Goal: Information Seeking & Learning: Learn about a topic

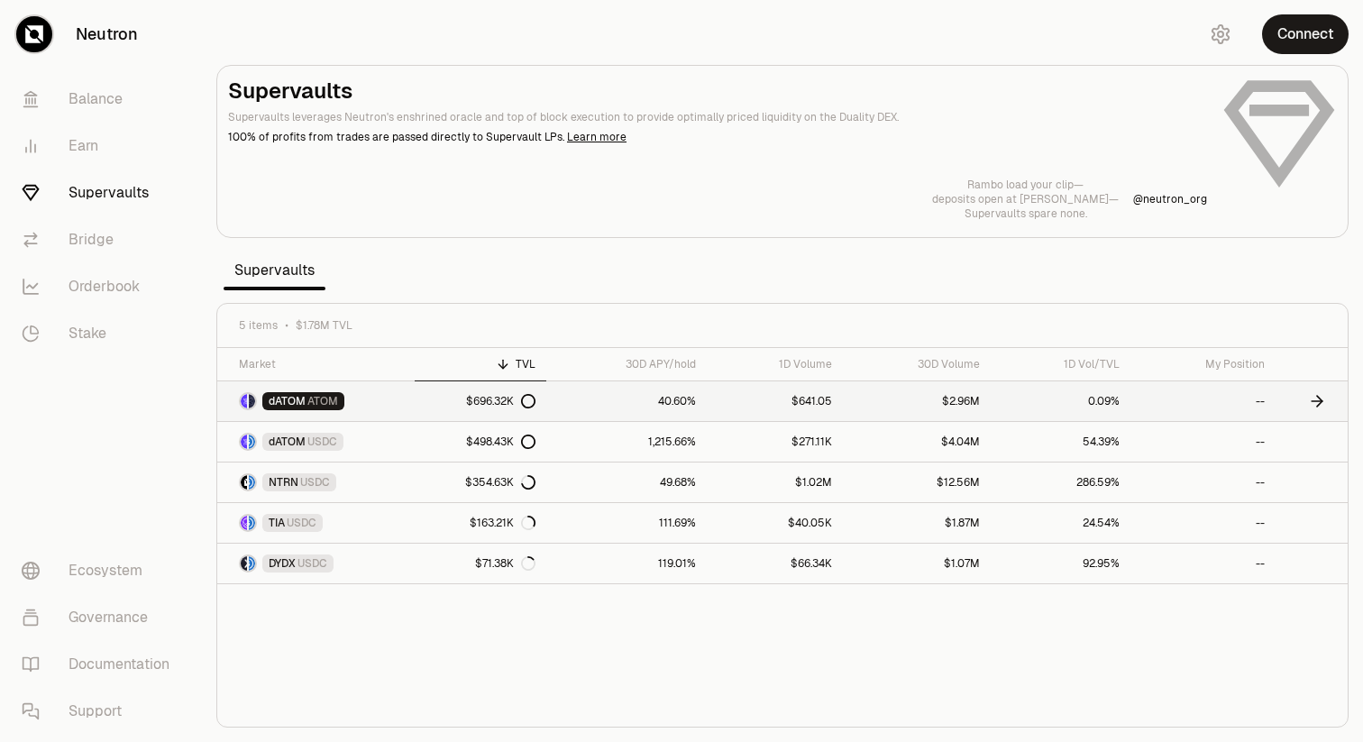
click at [381, 401] on link "dATOM ATOM" at bounding box center [315, 401] width 197 height 40
click at [419, 432] on link "$498.43K" at bounding box center [481, 442] width 132 height 40
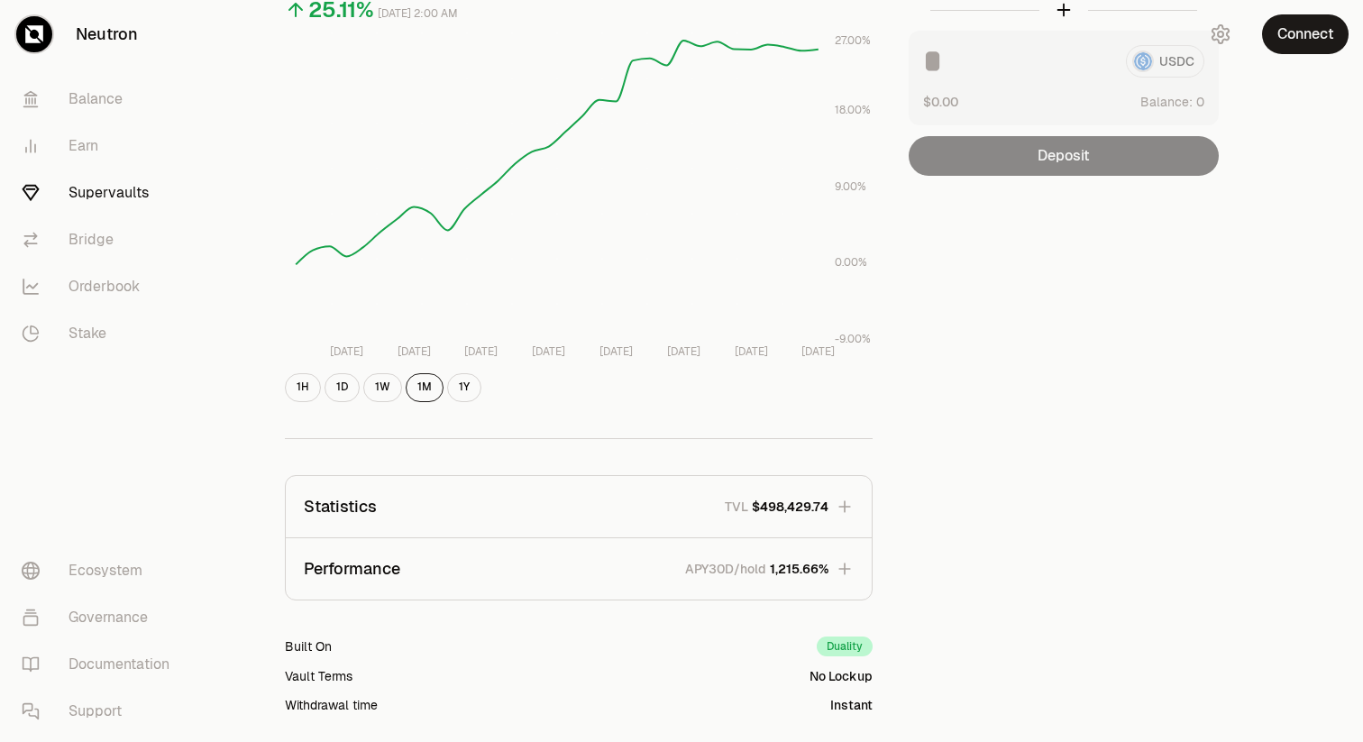
scroll to position [410, 0]
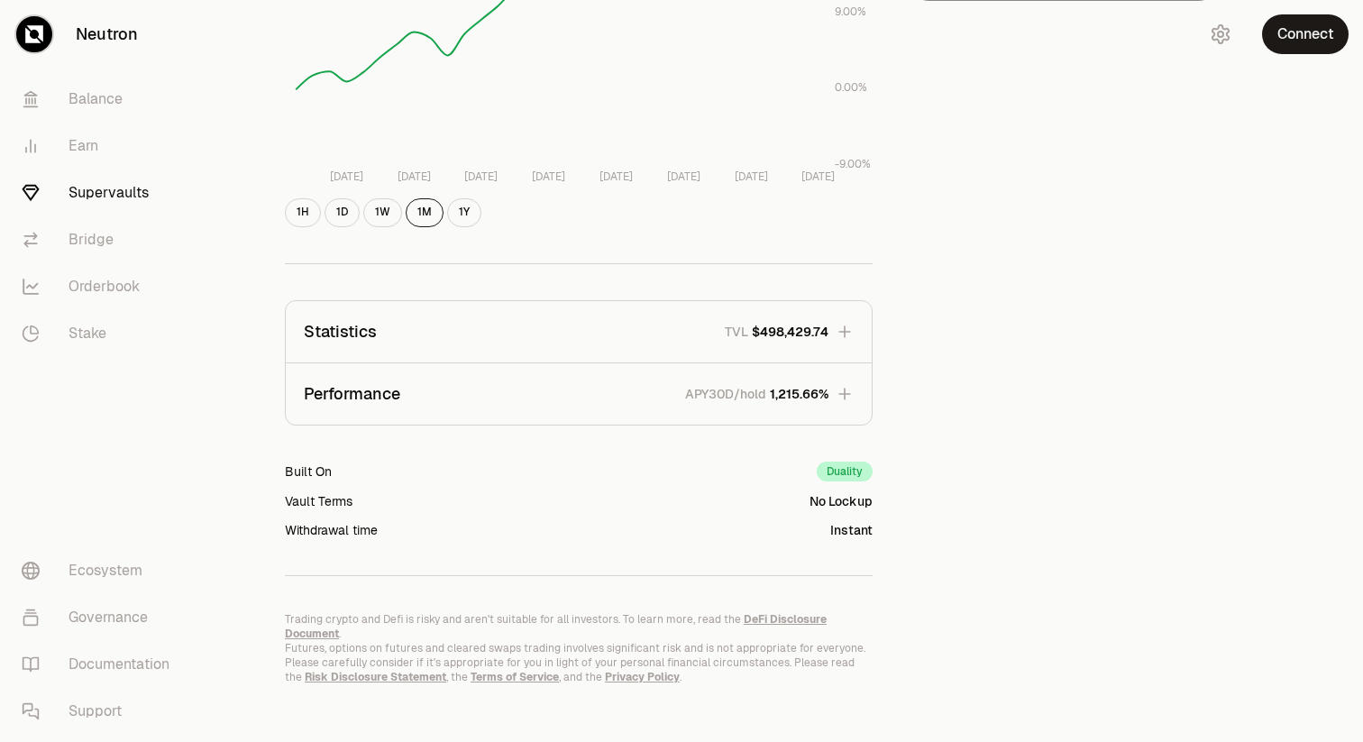
click at [397, 341] on button "Statistics TVL $498,429.74" at bounding box center [579, 331] width 586 height 61
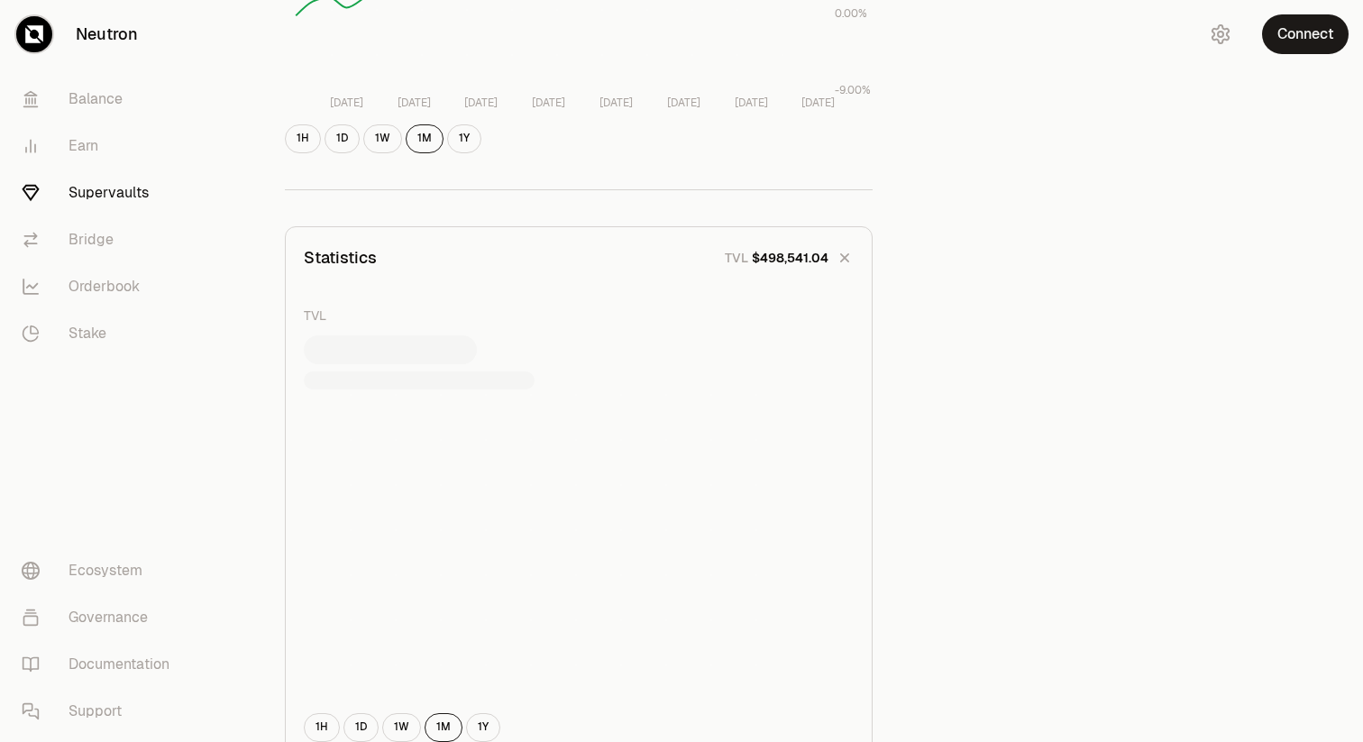
scroll to position [570, 0]
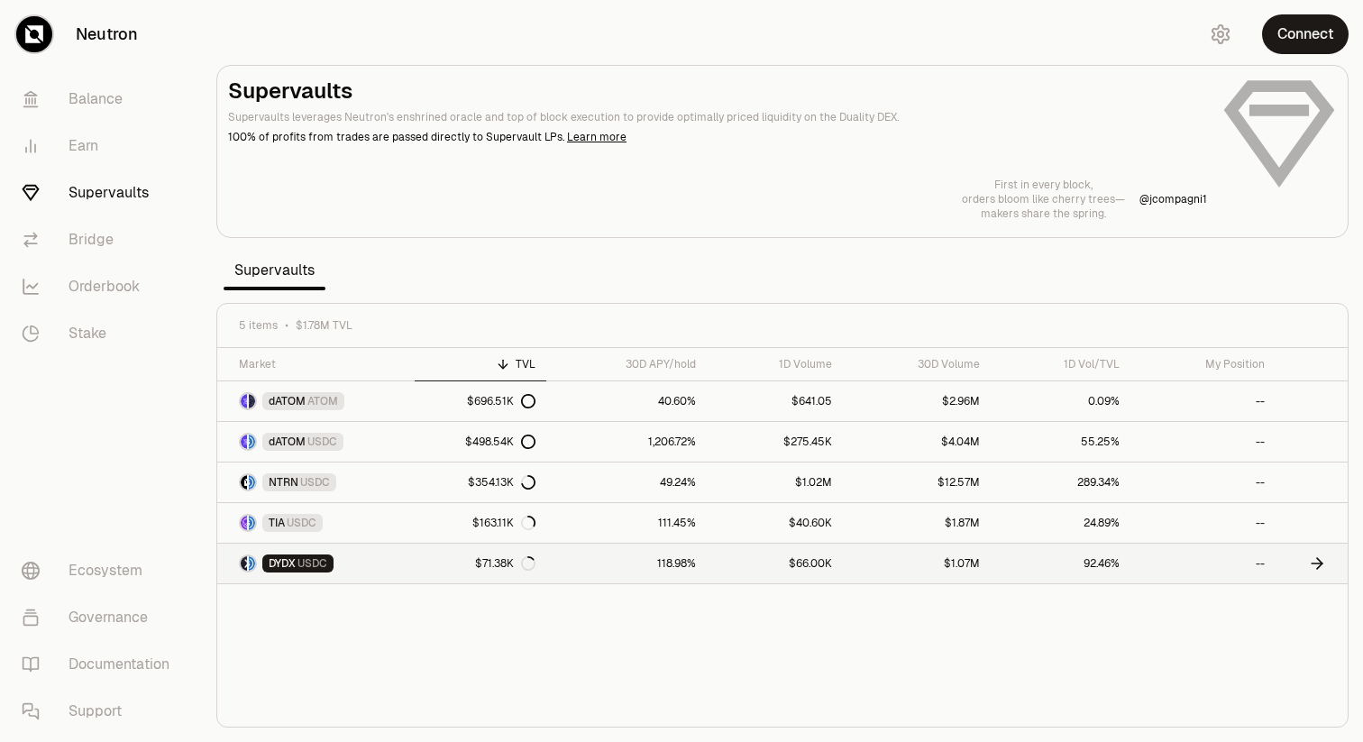
click at [357, 555] on link "DYDX USDC" at bounding box center [315, 564] width 197 height 40
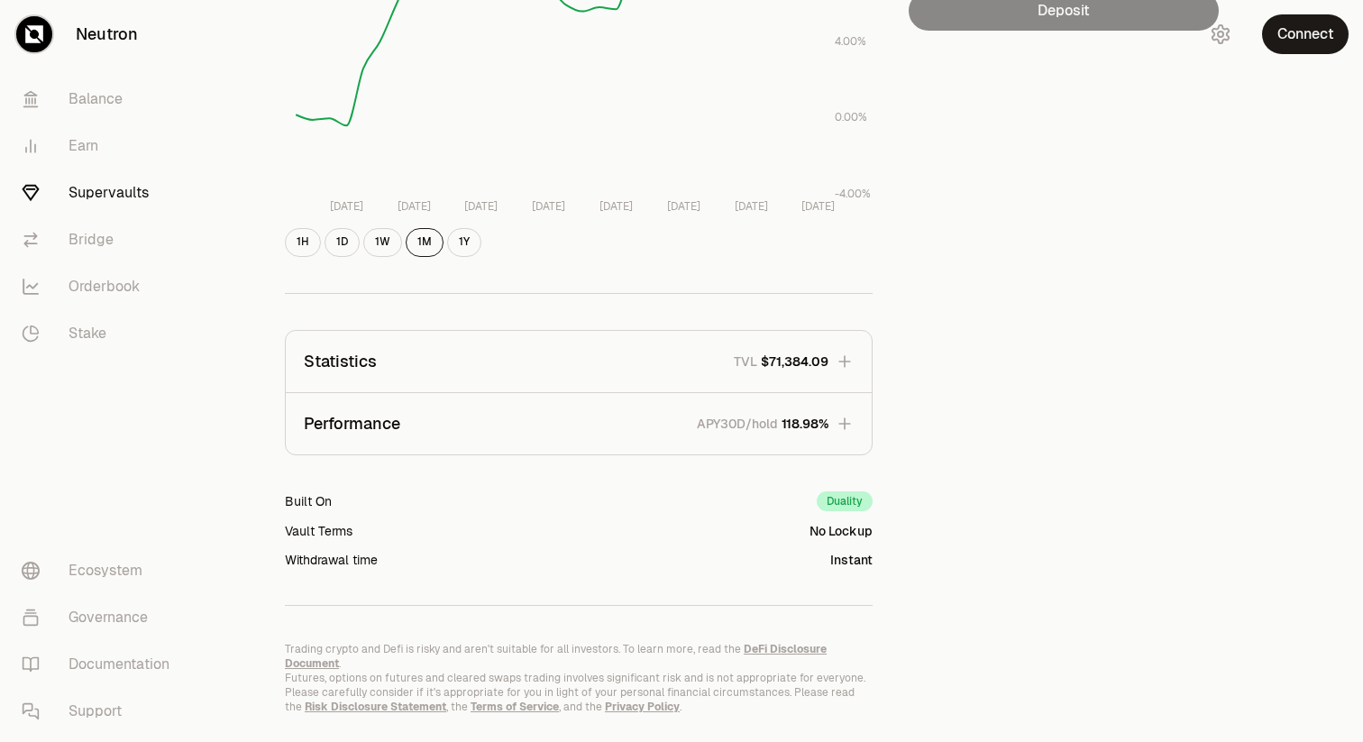
scroll to position [392, 0]
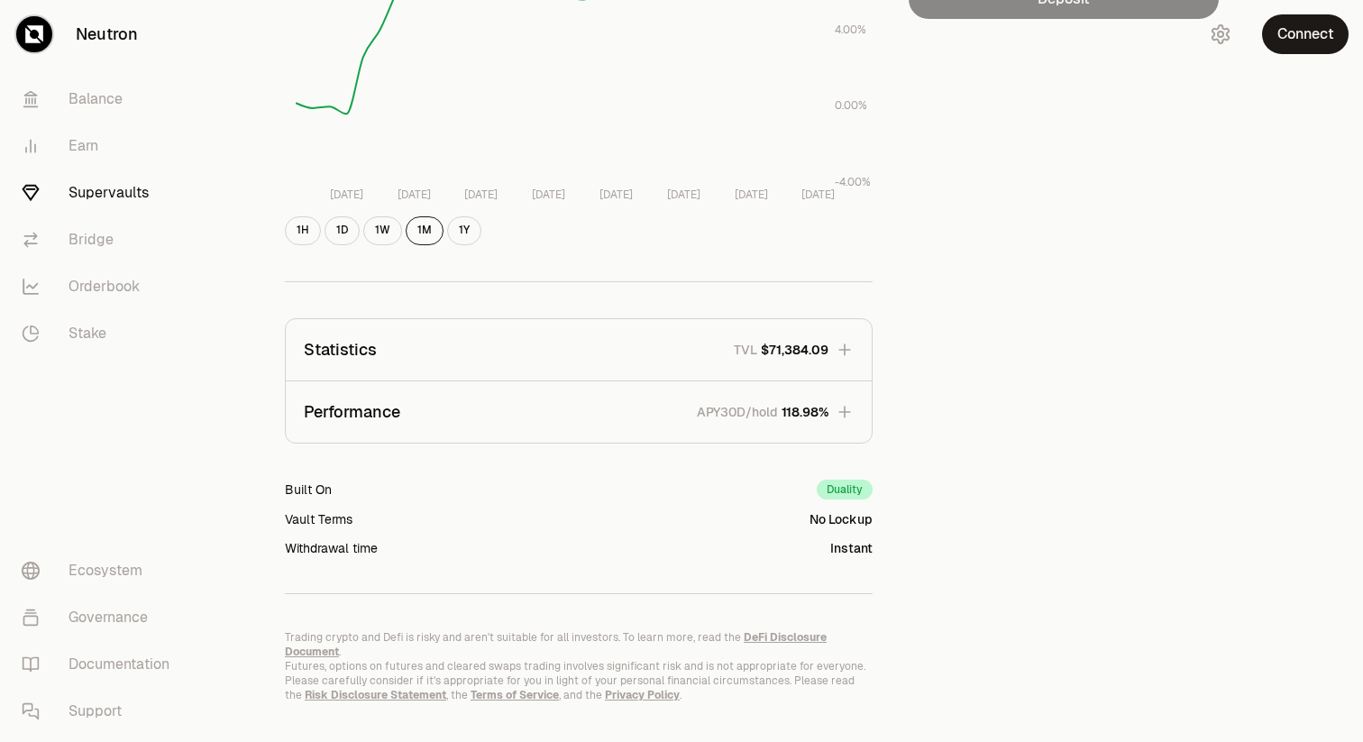
click at [382, 366] on button "Statistics TVL $71,384.09" at bounding box center [579, 349] width 586 height 61
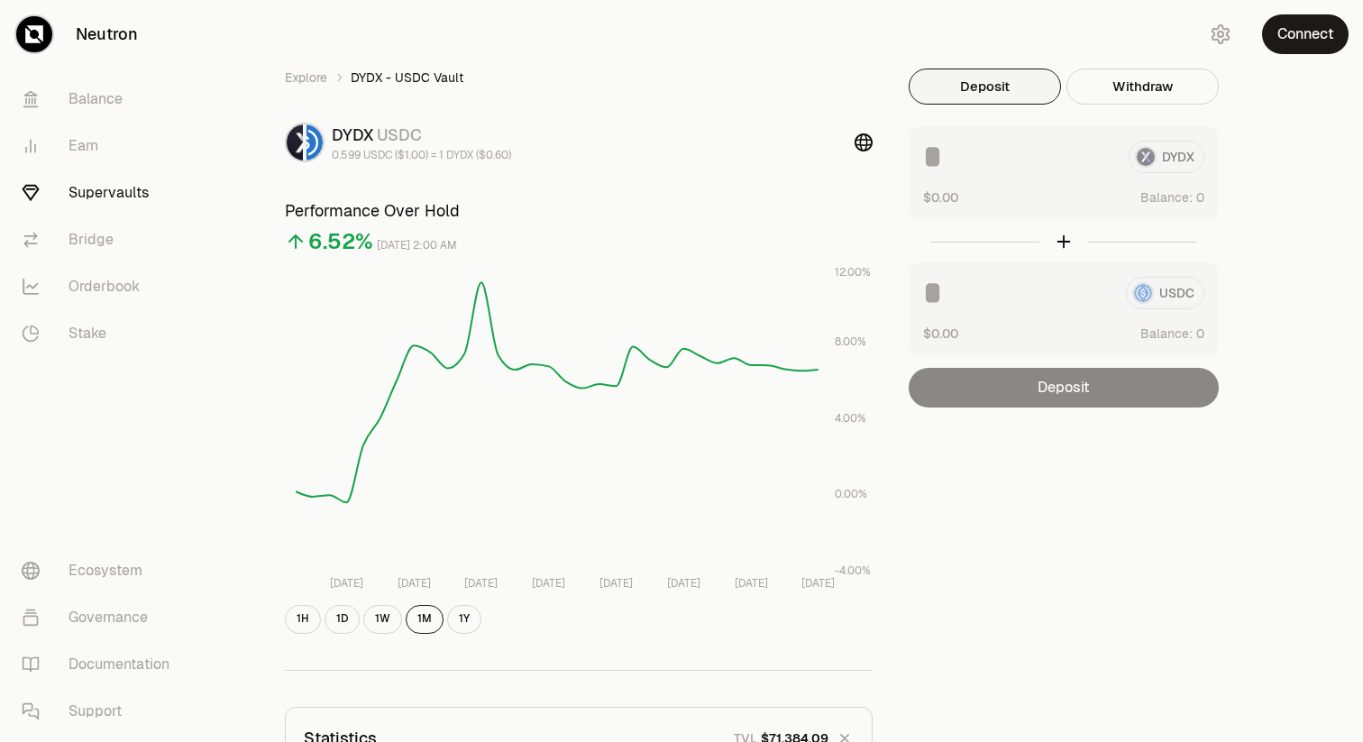
scroll to position [0, 0]
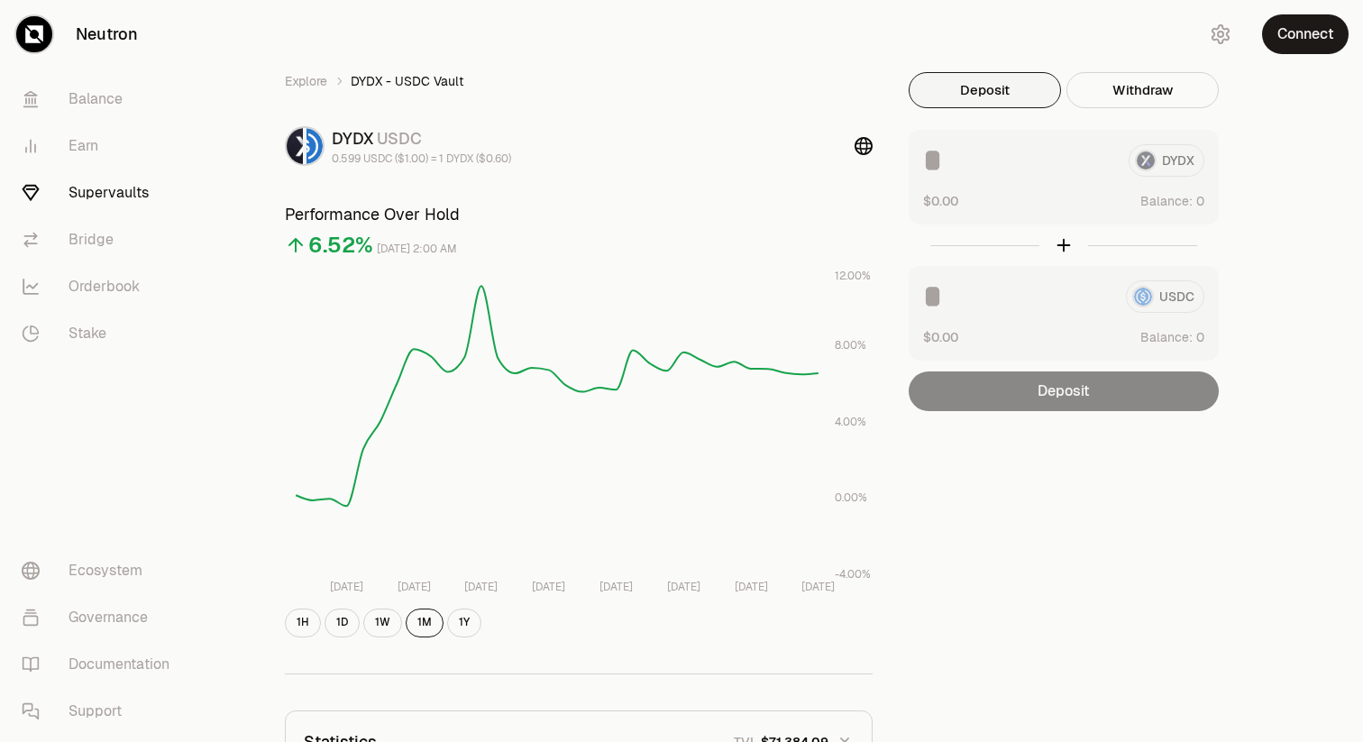
click at [114, 27] on link "Neutron" at bounding box center [101, 34] width 202 height 69
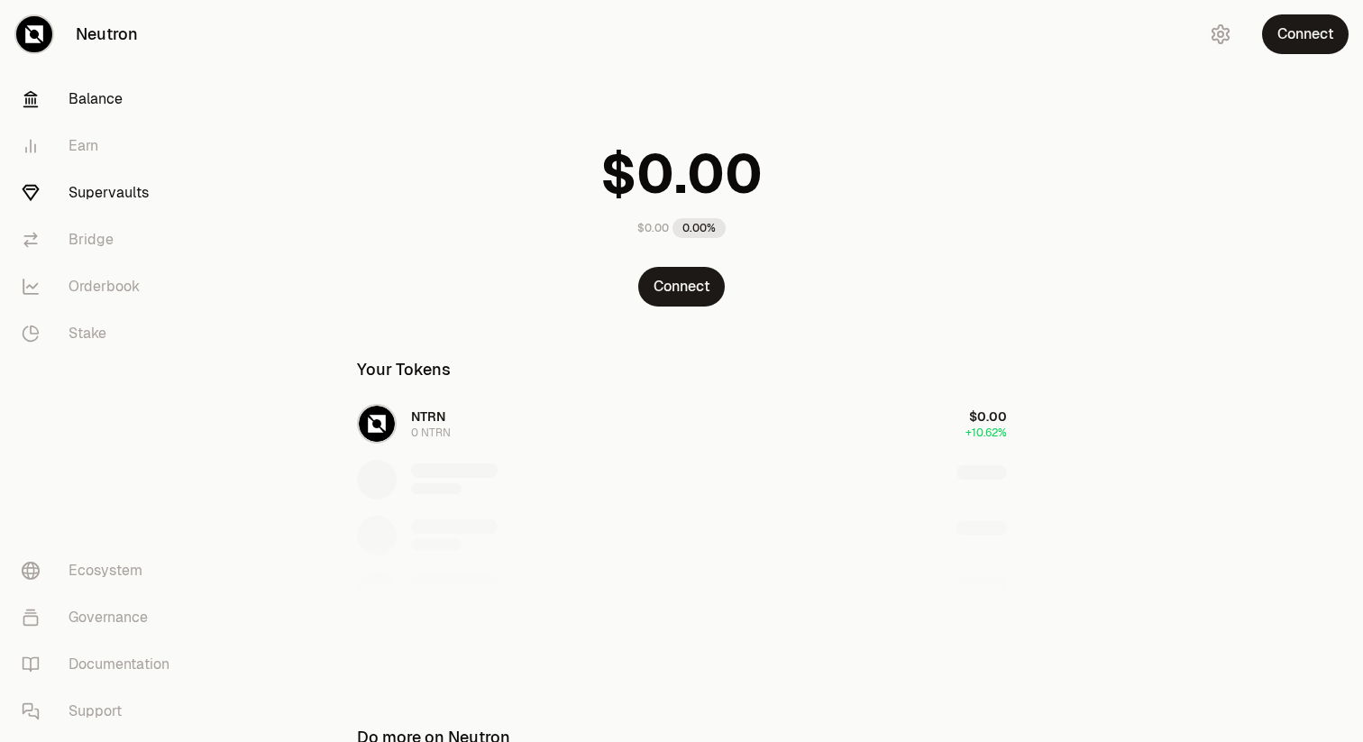
click at [93, 191] on link "Supervaults" at bounding box center [101, 192] width 188 height 47
